Goal: Check status: Check status

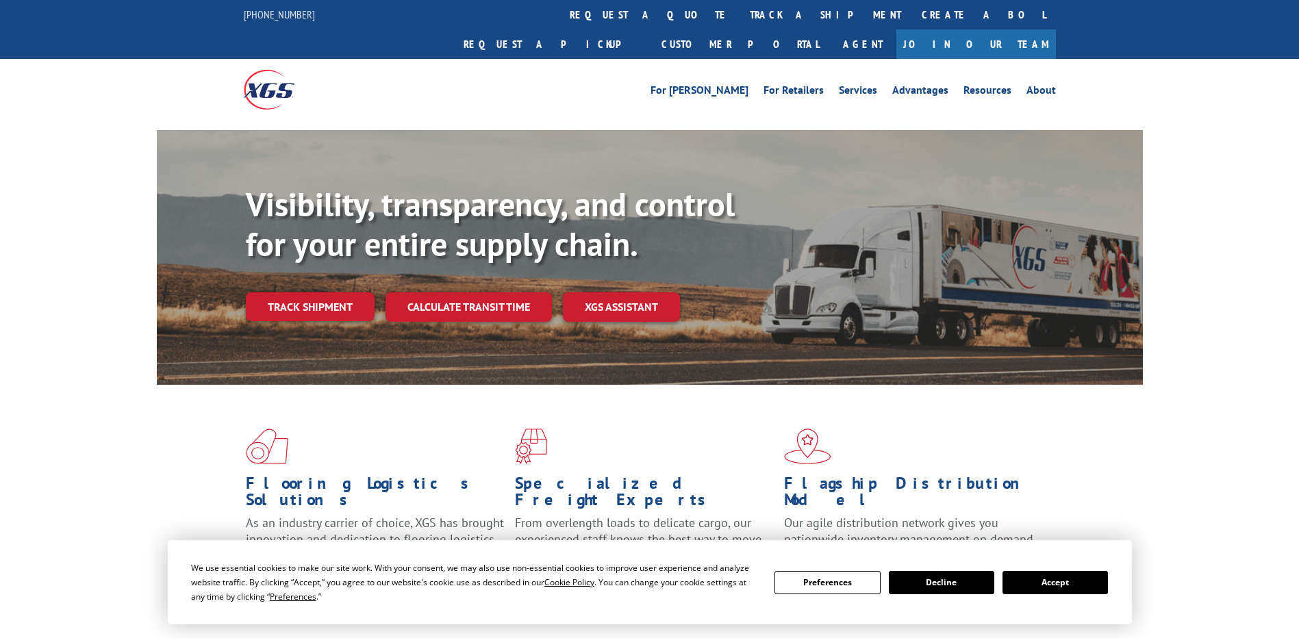
click at [323, 262] on div "Visibility, transparency, and control for your entire supply chain. Track shipm…" at bounding box center [694, 280] width 897 height 191
click at [323, 292] on link "Track shipment" at bounding box center [310, 306] width 129 height 29
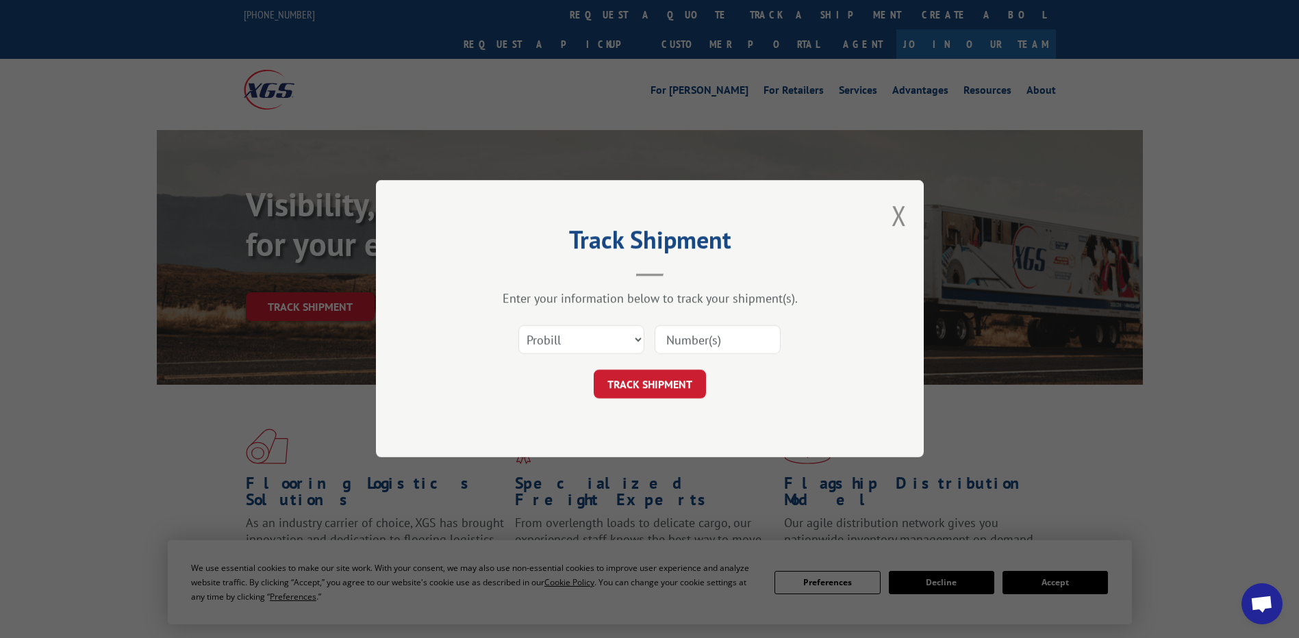
click at [645, 342] on div "Select category... Probill BOL PO" at bounding box center [650, 340] width 411 height 45
click at [632, 339] on select "Select category... Probill BOL PO" at bounding box center [582, 340] width 126 height 29
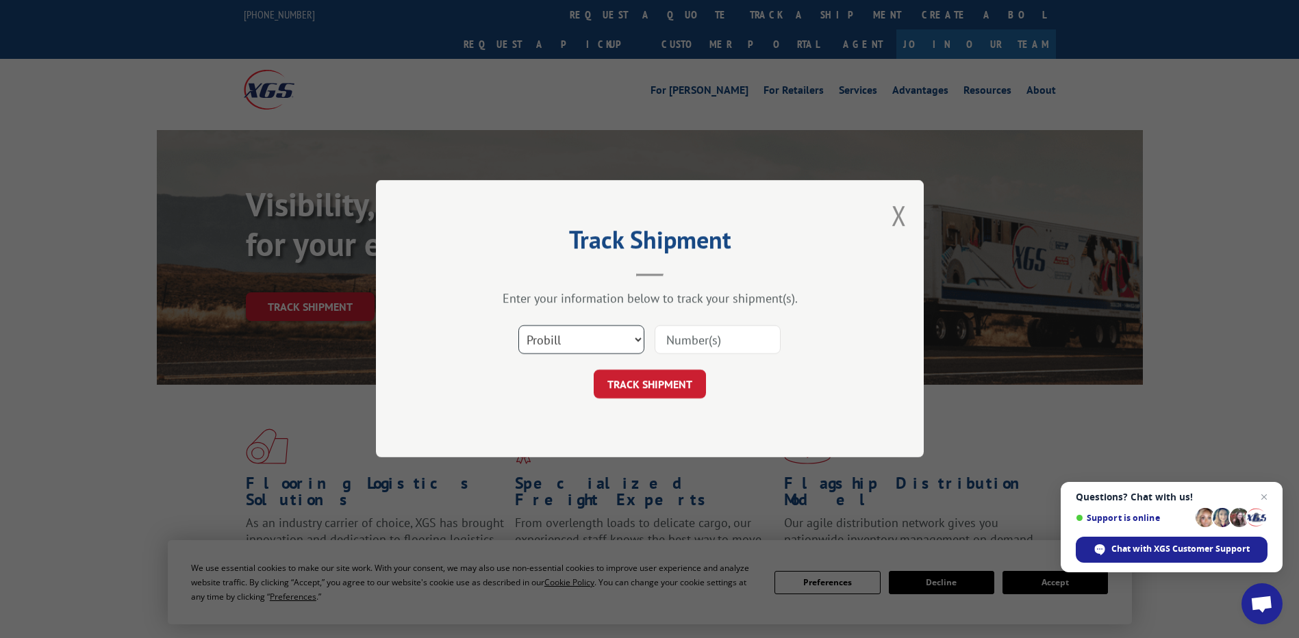
select select "bol"
click at [519, 326] on select "Select category... Probill BOL PO" at bounding box center [582, 340] width 126 height 29
click at [687, 347] on input at bounding box center [718, 340] width 126 height 29
type input "372826"
click at [658, 387] on button "TRACK SHIPMENT" at bounding box center [650, 385] width 112 height 29
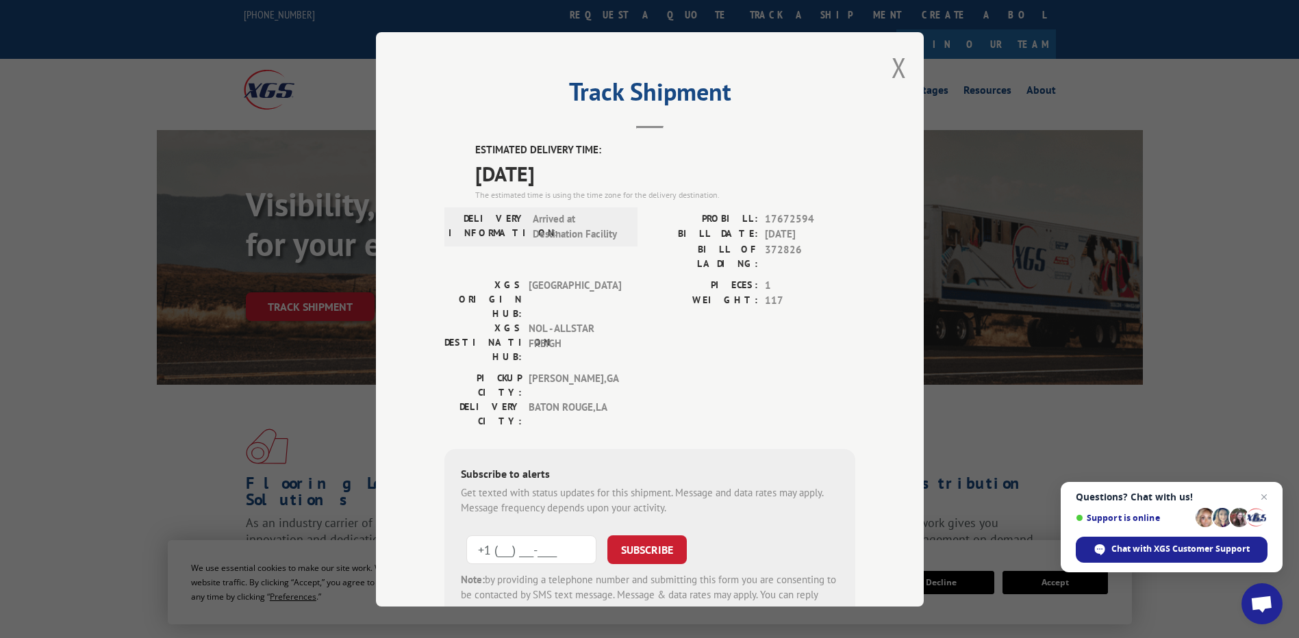
click at [506, 535] on input "+1 (___) ___-____" at bounding box center [531, 549] width 130 height 29
drag, startPoint x: 573, startPoint y: 472, endPoint x: 430, endPoint y: 477, distance: 143.2
click at [430, 476] on div "Track Shipment ESTIMATED DELIVERY TIME: [DATE] The estimated time is using the …" at bounding box center [650, 319] width 548 height 575
click at [500, 535] on input "+1 (___) ___-____" at bounding box center [531, 549] width 130 height 29
click at [494, 535] on input "+1 (___) ___-____" at bounding box center [531, 549] width 130 height 29
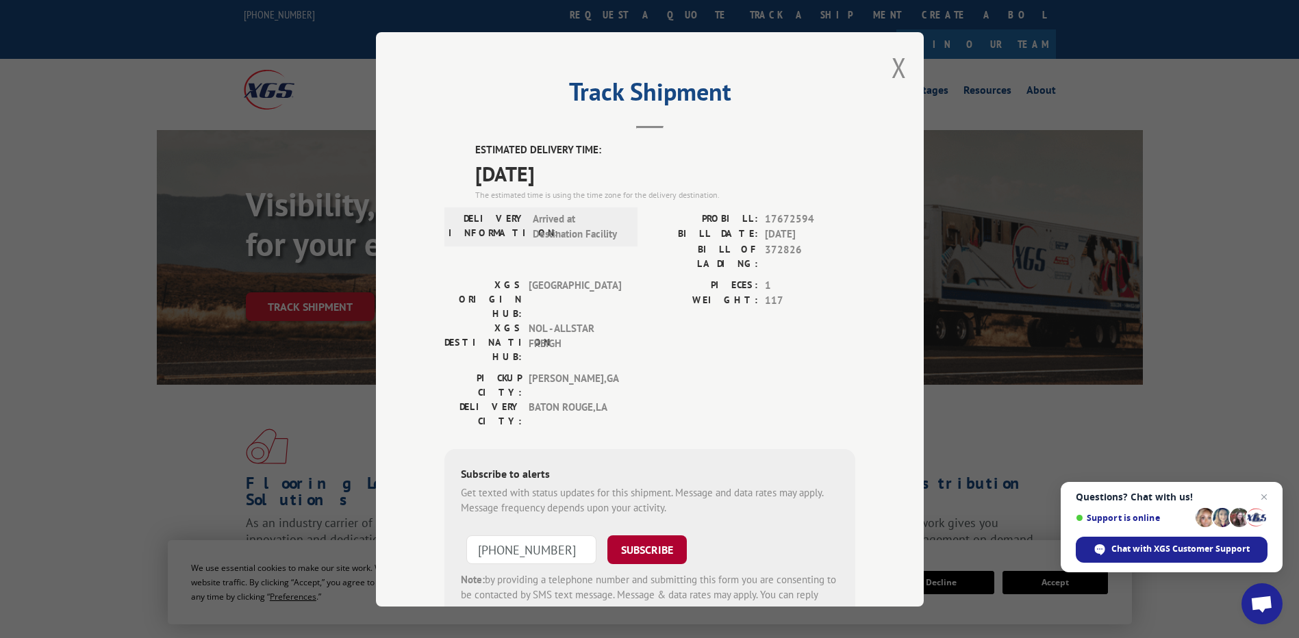
type input "[PHONE_NUMBER]"
click at [637, 535] on button "SUBSCRIBE" at bounding box center [647, 549] width 79 height 29
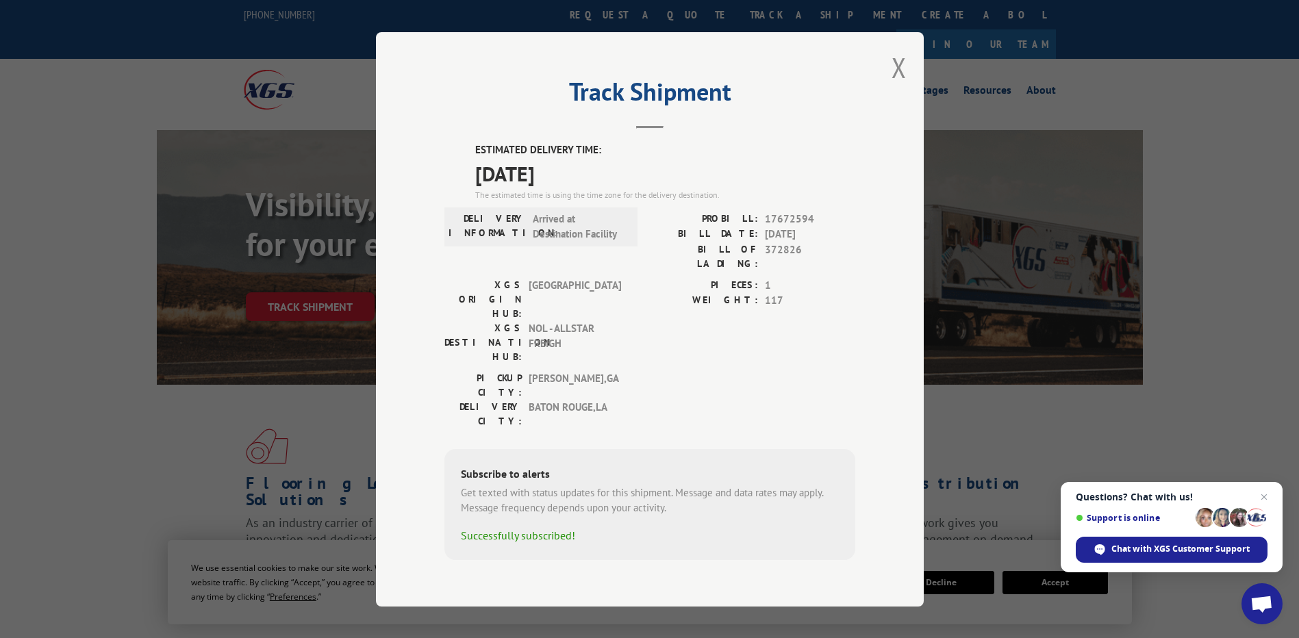
click at [617, 321] on span "NOL - ALLSTAR FREIGH" at bounding box center [575, 342] width 92 height 43
drag, startPoint x: 716, startPoint y: 232, endPoint x: 821, endPoint y: 231, distance: 104.1
click at [821, 227] on div "PROBILL: 17672594" at bounding box center [752, 219] width 205 height 16
click at [782, 295] on div "PIECES: 1 WEIGHT: 117" at bounding box center [752, 292] width 205 height 31
click at [630, 377] on div "ESTIMATED DELIVERY TIME: [DATE] The estimated time is using the time zone for t…" at bounding box center [650, 351] width 411 height 418
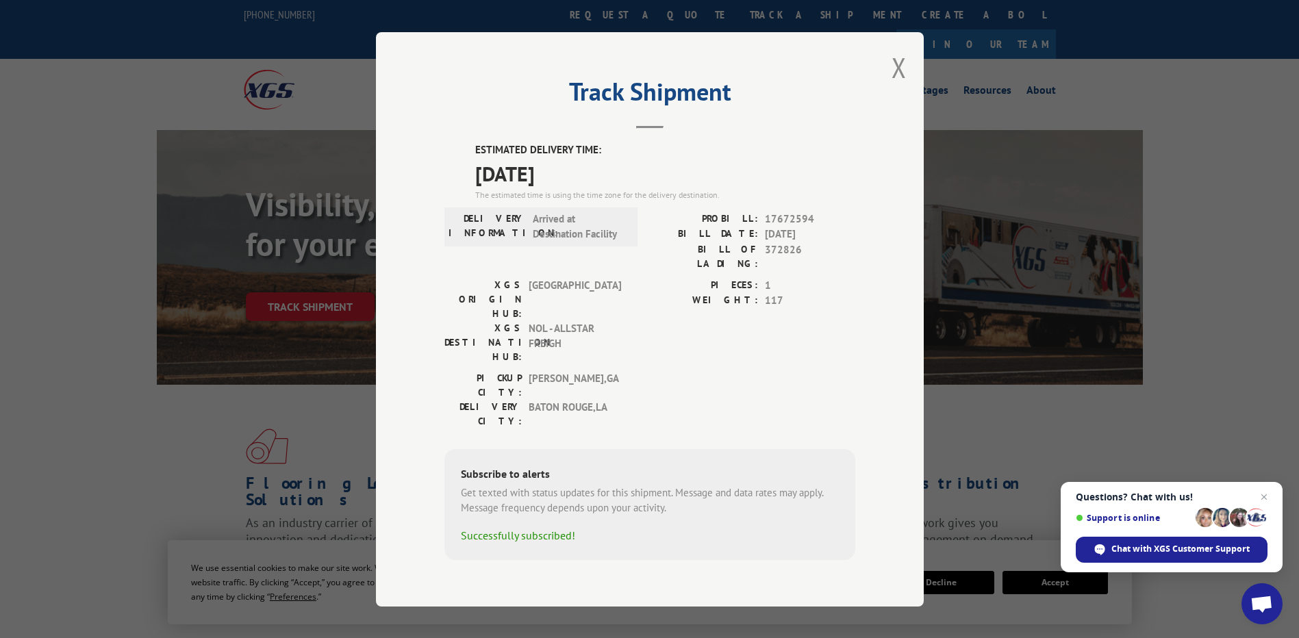
click at [899, 82] on button "Close modal" at bounding box center [899, 67] width 15 height 36
